Goal: Task Accomplishment & Management: Complete application form

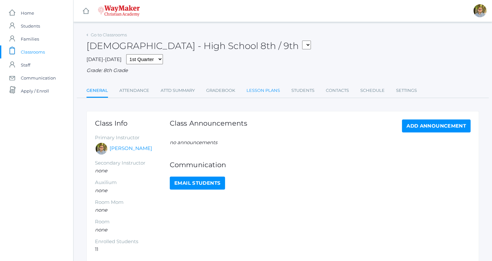
click at [258, 94] on link "Lesson Plans" at bounding box center [262, 90] width 33 height 13
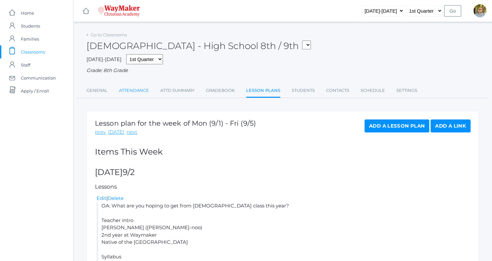
click at [136, 90] on link "Attendance" at bounding box center [134, 90] width 30 height 13
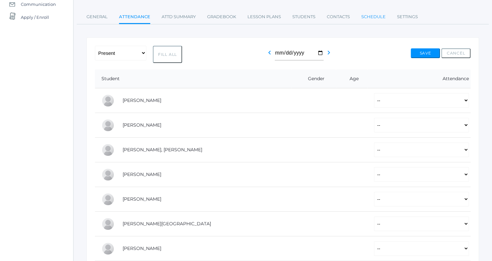
scroll to position [74, 0]
click at [402, 101] on select "-- Present Tardy Excused Tardy Unexcused Absent Excused Absent Unexcused" at bounding box center [421, 100] width 95 height 15
select select "P"
click at [374, 93] on select "-- Present Tardy Excused Tardy Unexcused Absent Excused Absent Unexcused" at bounding box center [421, 100] width 95 height 15
click at [395, 128] on select "-- Present Tardy Excused Tardy Unexcused Absent Excused Absent Unexcused" at bounding box center [421, 125] width 95 height 15
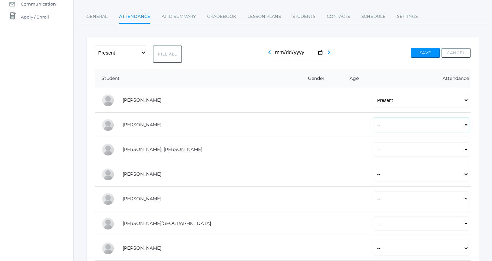
select select "P"
click at [374, 118] on select "-- Present Tardy Excused Tardy Unexcused Absent Excused Absent Unexcused" at bounding box center [421, 125] width 95 height 15
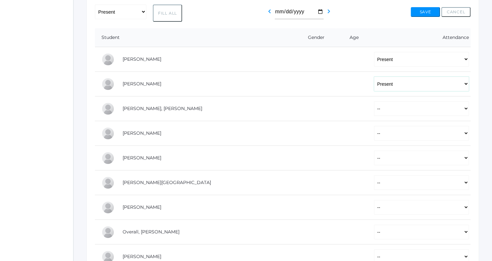
scroll to position [116, 0]
click at [379, 111] on select "-- Present Tardy Excused Tardy Unexcused Absent Excused Absent Unexcused" at bounding box center [421, 108] width 95 height 15
select select "P"
click at [374, 101] on select "-- Present Tardy Excused Tardy Unexcused Absent Excused Absent Unexcused" at bounding box center [421, 108] width 95 height 15
click at [375, 136] on select "-- Present Tardy Excused Tardy Unexcused Absent Excused Absent Unexcused" at bounding box center [421, 133] width 95 height 15
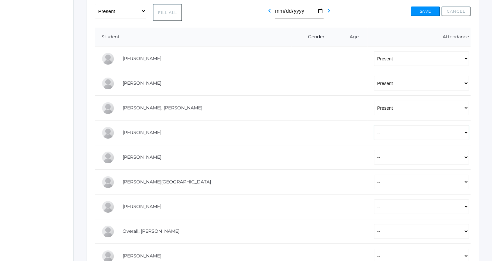
select select "P"
click at [374, 126] on select "-- Present Tardy Excused Tardy Unexcused Absent Excused Absent Unexcused" at bounding box center [421, 133] width 95 height 15
click at [374, 159] on select "-- Present Tardy Excused Tardy Unexcused Absent Excused Absent Unexcused" at bounding box center [421, 157] width 95 height 15
select select "P"
click at [374, 150] on select "-- Present Tardy Excused Tardy Unexcused Absent Excused Absent Unexcused" at bounding box center [421, 157] width 95 height 15
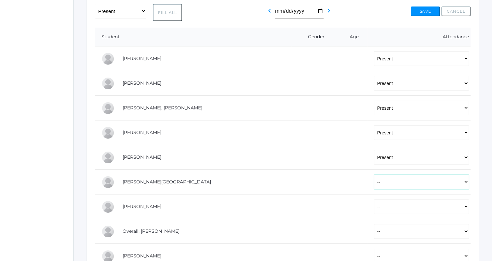
click at [374, 183] on select "-- Present Tardy Excused Tardy Unexcused Absent Excused Absent Unexcused" at bounding box center [421, 182] width 95 height 15
select select "P"
click at [374, 175] on select "-- Present Tardy Excused Tardy Unexcused Absent Excused Absent Unexcused" at bounding box center [421, 182] width 95 height 15
click at [374, 205] on select "-- Present Tardy Excused Tardy Unexcused Absent Excused Absent Unexcused" at bounding box center [421, 207] width 95 height 15
select select "P"
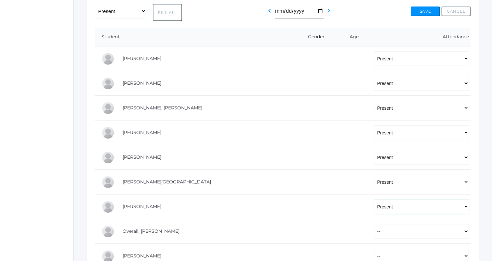
click at [374, 200] on select "-- Present Tardy Excused Tardy Unexcused Absent Excused Absent Unexcused" at bounding box center [421, 207] width 95 height 15
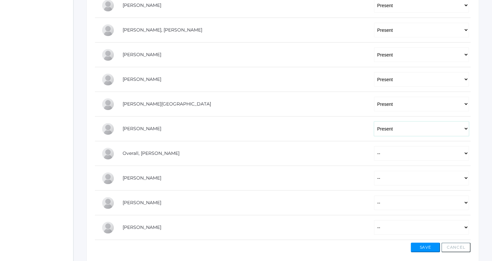
scroll to position [222, 0]
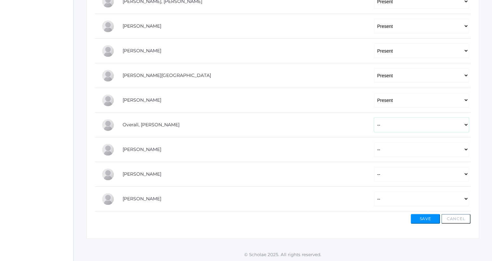
click at [391, 123] on select "-- Present Tardy Excused Tardy Unexcused Absent Excused Absent Unexcused" at bounding box center [421, 125] width 95 height 15
click at [309, 218] on div "Save Cancel" at bounding box center [283, 218] width 376 height 12
click at [378, 150] on select "-- Present Tardy Excused Tardy Unexcused Absent Excused Absent Unexcused" at bounding box center [421, 149] width 95 height 15
select select "P"
click at [374, 142] on select "-- Present Tardy Excused Tardy Unexcused Absent Excused Absent Unexcused" at bounding box center [421, 149] width 95 height 15
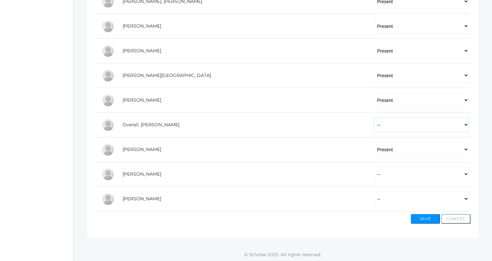
click at [381, 130] on select "-- Present Tardy Excused Tardy Unexcused Absent Excused Absent Unexcused" at bounding box center [421, 125] width 95 height 15
select select "P"
click at [374, 118] on select "-- Present Tardy Excused Tardy Unexcused Absent Excused Absent Unexcused" at bounding box center [421, 125] width 95 height 15
click at [383, 173] on select "-- Present Tardy Excused Tardy Unexcused Absent Excused Absent Unexcused" at bounding box center [421, 174] width 95 height 15
select select "P"
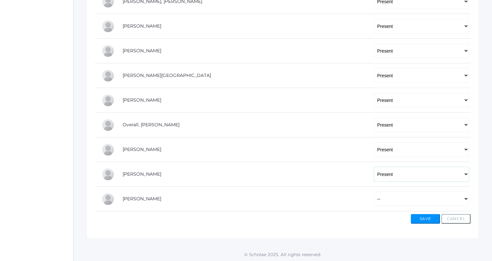
click at [374, 167] on select "-- Present Tardy Excused Tardy Unexcused Absent Excused Absent Unexcused" at bounding box center [421, 174] width 95 height 15
click at [380, 203] on select "-- Present Tardy Excused Tardy Unexcused Absent Excused Absent Unexcused" at bounding box center [421, 199] width 95 height 15
select select "P"
click at [374, 192] on select "-- Present Tardy Excused Tardy Unexcused Absent Excused Absent Unexcused" at bounding box center [421, 199] width 95 height 15
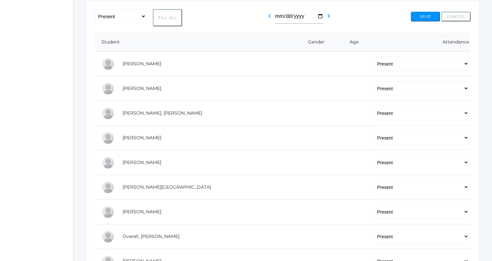
scroll to position [0, 0]
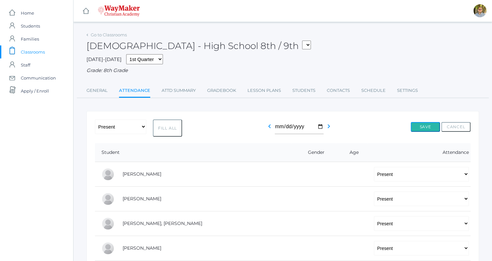
click at [419, 127] on button "Save" at bounding box center [425, 127] width 29 height 10
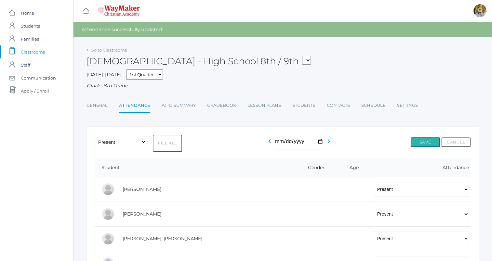
click at [427, 138] on button "Save" at bounding box center [425, 143] width 29 height 10
click at [228, 103] on link "Gradebook" at bounding box center [221, 105] width 29 height 13
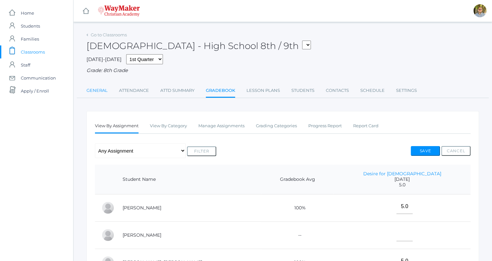
click at [103, 90] on link "General" at bounding box center [96, 90] width 21 height 13
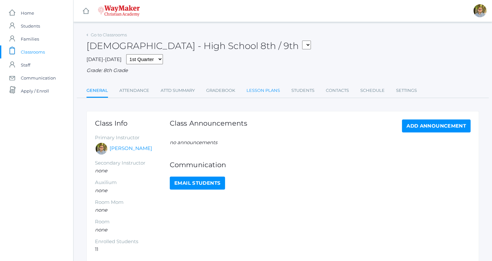
click at [274, 94] on link "Lesson Plans" at bounding box center [262, 90] width 33 height 13
